Goal: Information Seeking & Learning: Understand process/instructions

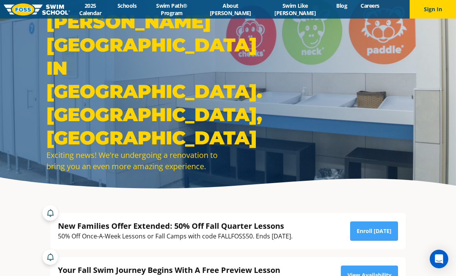
click at [139, 9] on link "Schools" at bounding box center [127, 5] width 32 height 7
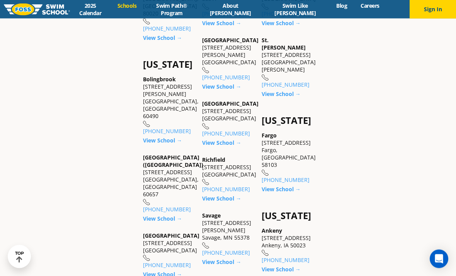
scroll to position [498, 0]
click at [203, 201] on link "View School →" at bounding box center [221, 197] width 39 height 7
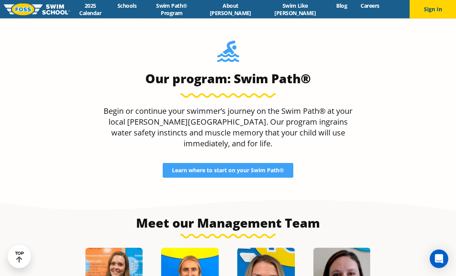
scroll to position [692, 0]
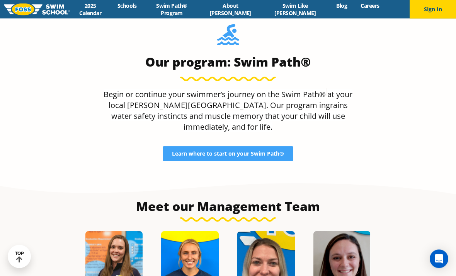
click at [176, 151] on span "Learn where to start on your Swim Path®" at bounding box center [228, 153] width 112 height 5
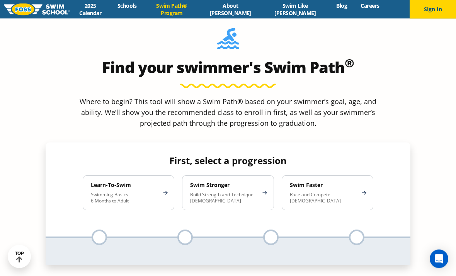
scroll to position [714, 0]
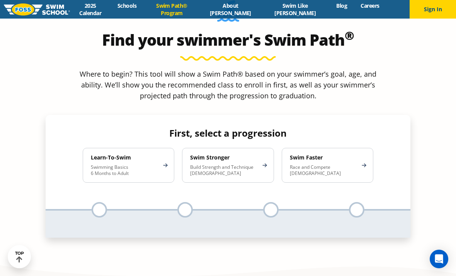
click at [99, 164] on p "Swimming Basics 6 Months to Adult" at bounding box center [125, 170] width 68 height 12
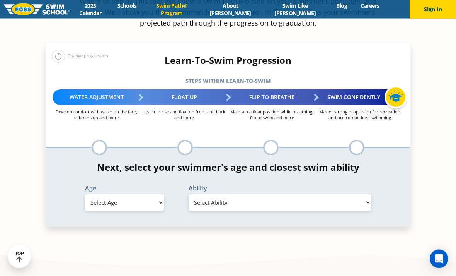
click at [121, 195] on select "Select Age 6 months - 1 year 1 year 2 years 3 years 4 years 5 years 6 years 7 y…" at bounding box center [124, 203] width 79 height 16
select select "3-years"
click at [204, 194] on select "Select Ability First in-water experience When in the water, reliant on a life j…" at bounding box center [280, 202] width 183 height 16
select select "3-years-when-in-the-water-reliant-on-a-life-jacket-or-floatation-device"
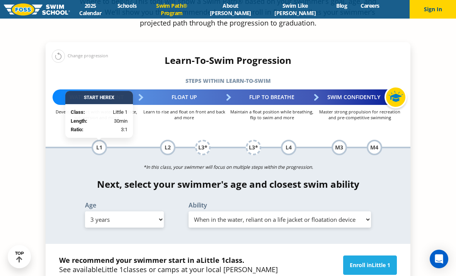
click at [225, 211] on select "Select Ability First in-water experience When in the water, reliant on a life j…" at bounding box center [280, 219] width 183 height 16
